Goal: Book appointment/travel/reservation

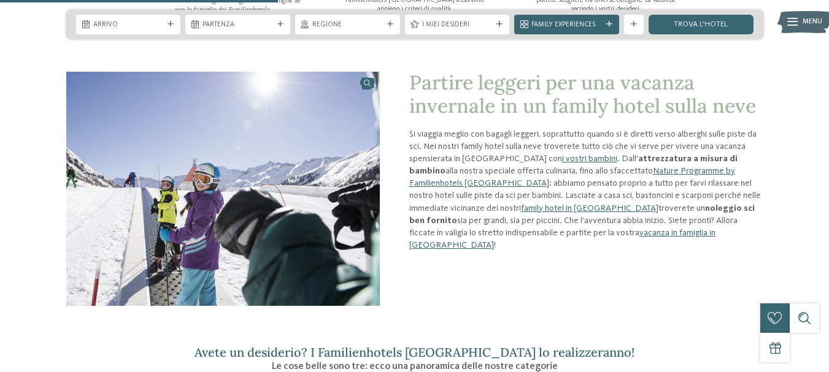
scroll to position [1043, 0]
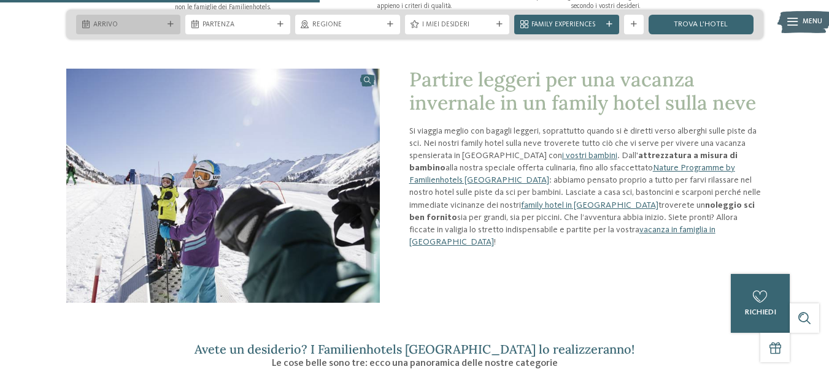
click at [173, 23] on icon at bounding box center [170, 24] width 6 height 6
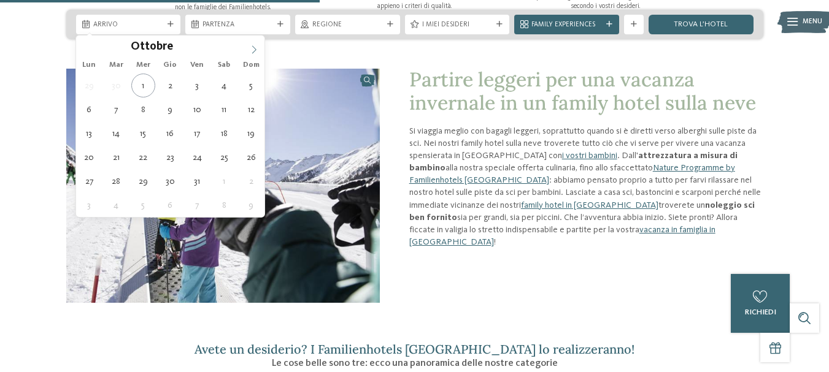
click at [253, 51] on icon at bounding box center [254, 49] width 9 height 9
type input "****"
click at [253, 51] on icon at bounding box center [254, 49] width 9 height 9
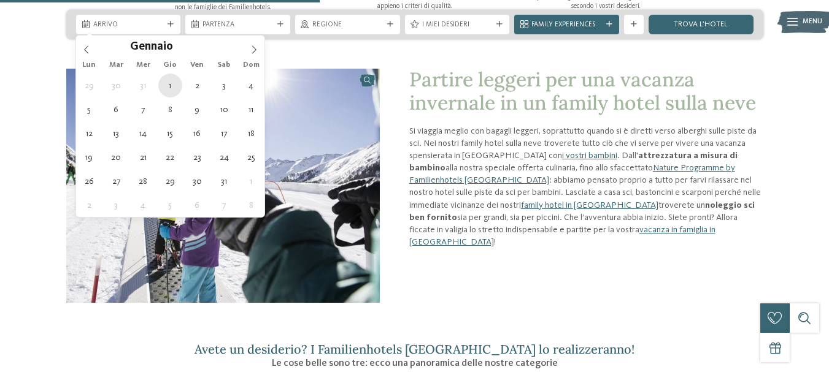
type div "[DATE]"
type input "****"
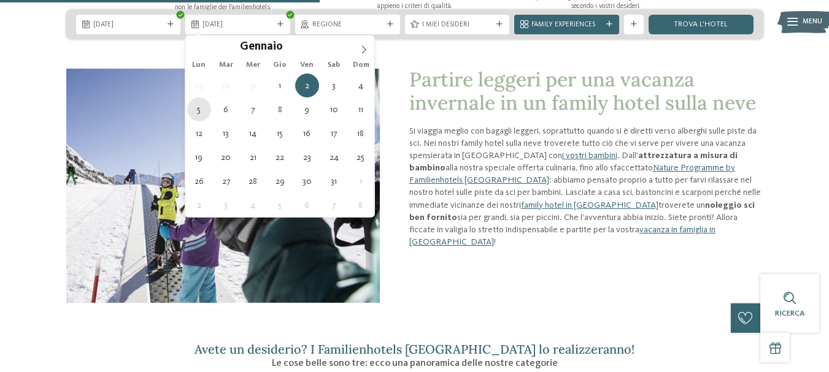
type div "[DATE]"
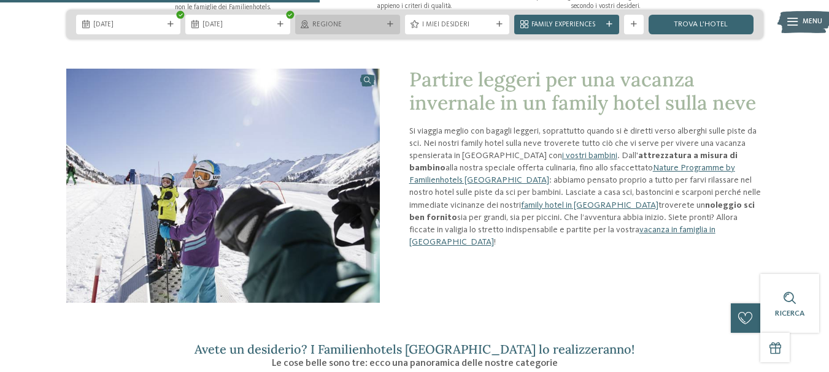
click at [387, 21] on icon at bounding box center [390, 24] width 6 height 6
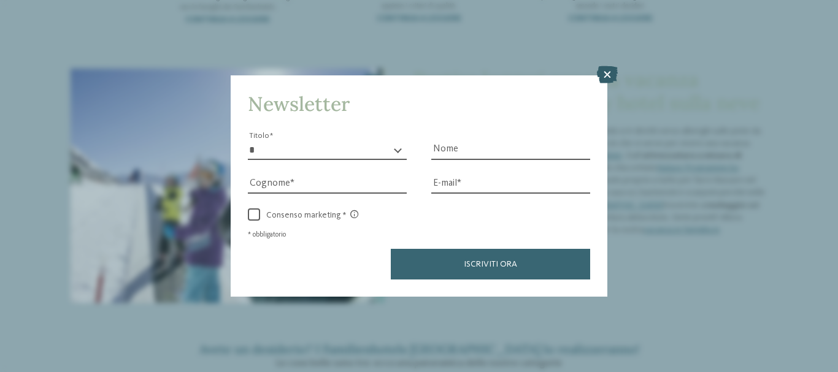
click at [612, 75] on icon at bounding box center [607, 74] width 21 height 17
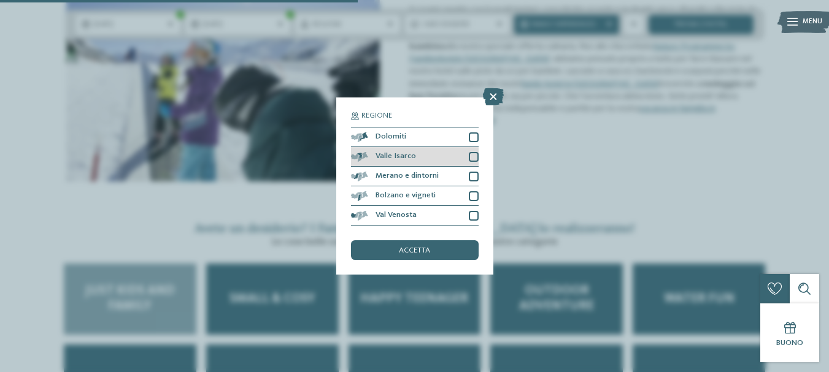
scroll to position [1166, 0]
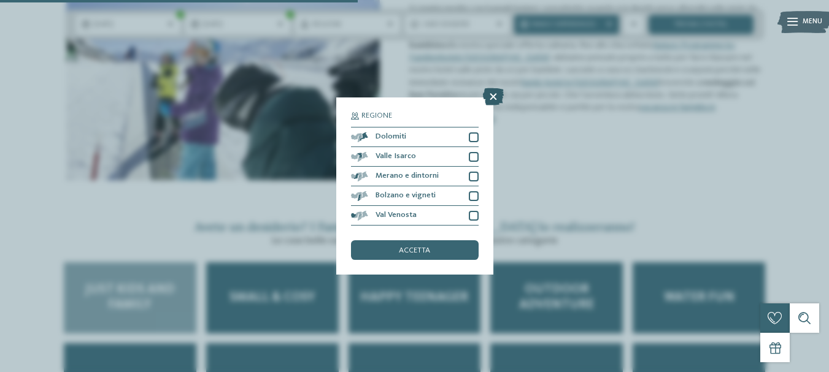
click at [493, 98] on icon at bounding box center [493, 96] width 21 height 17
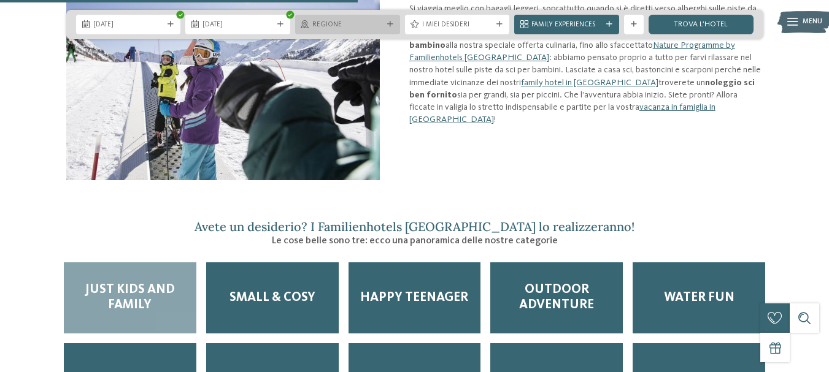
click at [392, 25] on icon at bounding box center [390, 24] width 6 height 6
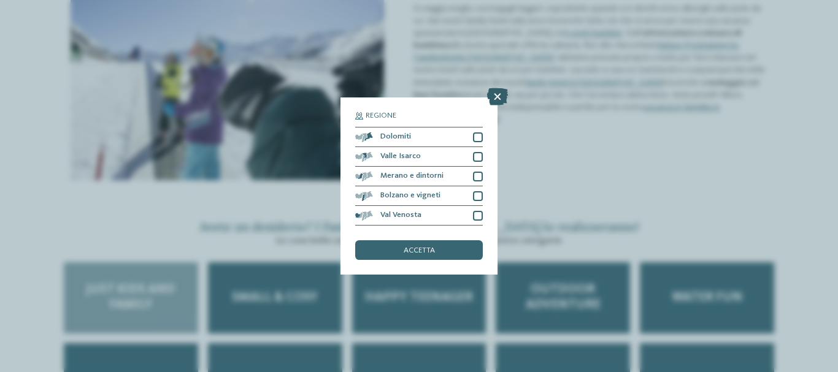
click at [498, 96] on icon at bounding box center [497, 96] width 21 height 17
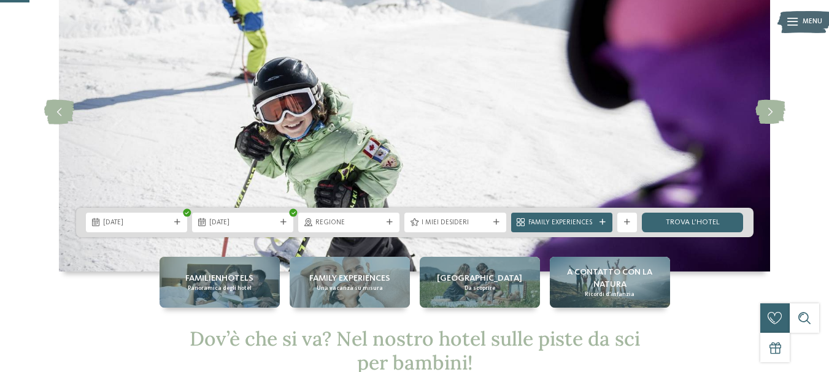
scroll to position [0, 0]
